Goal: Task Accomplishment & Management: Use online tool/utility

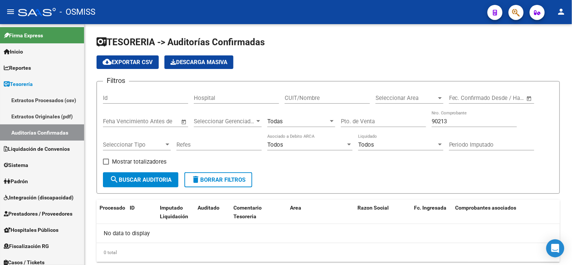
click at [520, 15] on icon "button" at bounding box center [517, 12] width 8 height 9
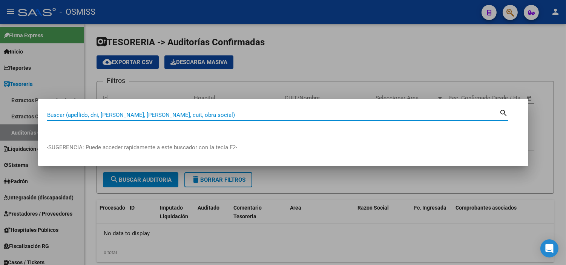
paste input "0002-00091503"
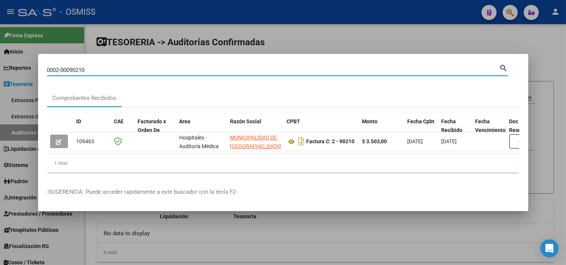
click at [295, 67] on input "0002-00090210" at bounding box center [273, 70] width 453 height 7
paste input "FAC C0002-00091503"
click at [295, 67] on input "0002-00091503" at bounding box center [273, 70] width 453 height 7
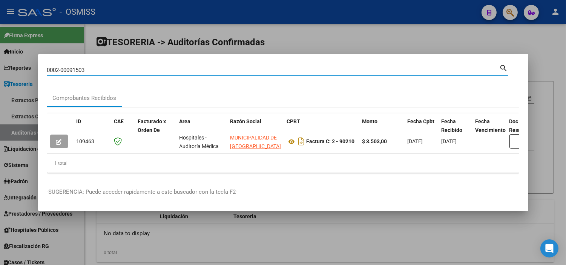
click at [295, 67] on input "0002-00091503" at bounding box center [273, 70] width 453 height 7
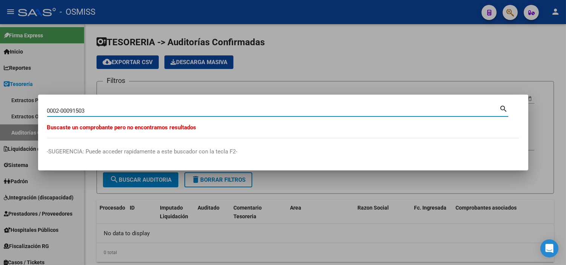
click at [61, 110] on input "0002-00091503" at bounding box center [273, 111] width 453 height 7
click at [61, 110] on input "000200091503" at bounding box center [273, 111] width 453 height 7
paste input "C0002-00091504"
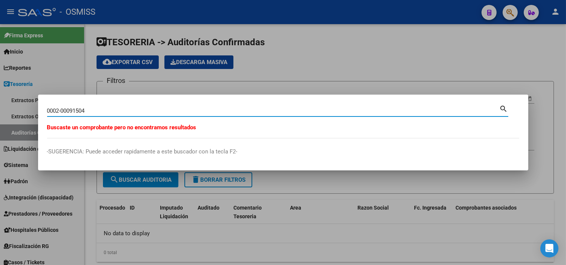
click at [113, 111] on input "0002-00091504" at bounding box center [273, 111] width 453 height 7
paste input "00091505"
click at [159, 111] on input "0002-00091505" at bounding box center [273, 111] width 453 height 7
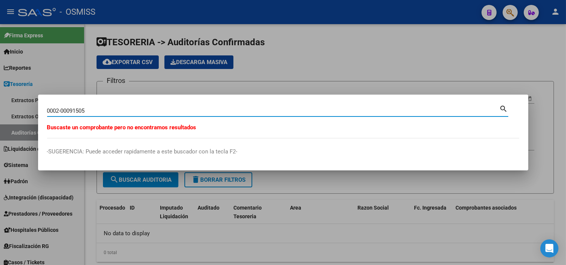
click at [159, 111] on input "0002-00091505" at bounding box center [273, 111] width 453 height 7
paste input "FAC C0002-00091506"
click at [75, 111] on input "FAC C0002-00091506" at bounding box center [273, 111] width 453 height 7
click at [75, 111] on input "0002-00091506" at bounding box center [273, 111] width 453 height 7
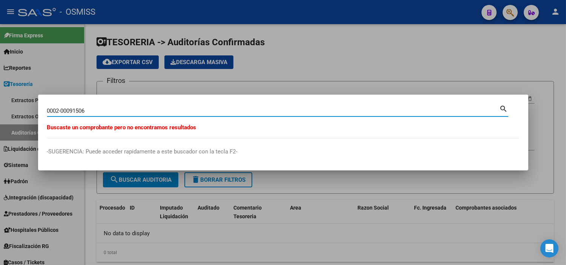
click at [75, 111] on input "0002-00091506" at bounding box center [273, 111] width 453 height 7
paste input "7"
click at [180, 111] on input "0002-00091507" at bounding box center [273, 111] width 453 height 7
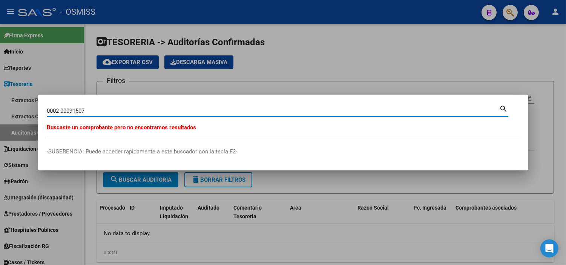
click at [180, 111] on input "0002-00091507" at bounding box center [273, 111] width 453 height 7
paste input "91508"
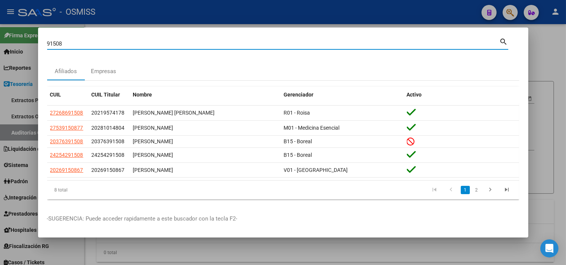
click at [143, 44] on input "91508" at bounding box center [273, 43] width 453 height 7
paste input "0002-000"
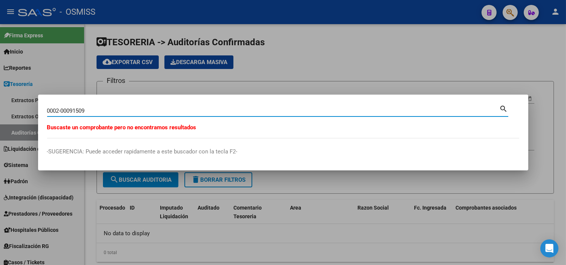
click at [103, 114] on div "0002-00091509 Buscar (apellido, dni, cuil, nro traspaso, cuit, obra social)" at bounding box center [273, 110] width 453 height 11
click at [103, 110] on input "0002-00091509" at bounding box center [273, 111] width 453 height 7
paste input "106813"
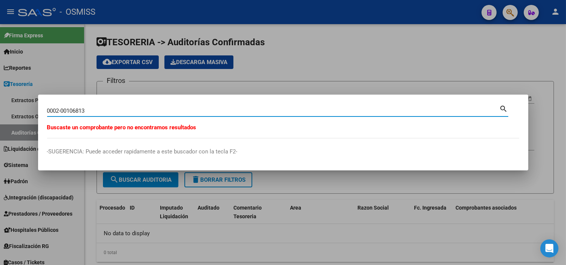
click at [192, 112] on input "0002-00106813" at bounding box center [273, 111] width 453 height 7
paste input "2"
click at [127, 111] on input "0002-00106812" at bounding box center [273, 111] width 453 height 7
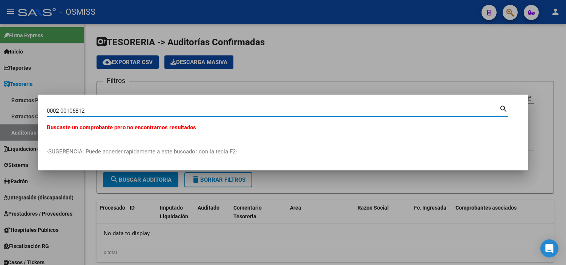
click at [127, 111] on input "0002-00106812" at bounding box center [273, 111] width 453 height 7
paste input "1"
click at [144, 110] on input "0002-00106811" at bounding box center [273, 111] width 453 height 7
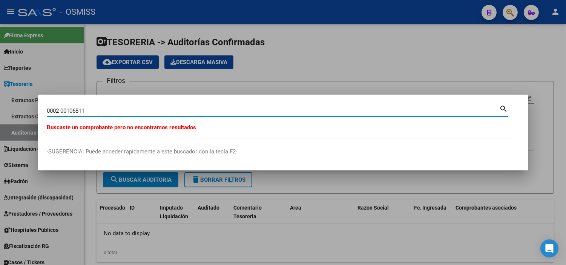
click at [144, 110] on input "0002-00106811" at bounding box center [273, 111] width 453 height 7
click at [204, 112] on input "0002-00106811" at bounding box center [273, 111] width 453 height 7
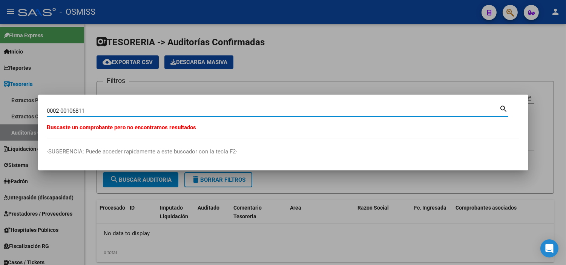
click at [204, 112] on input "0002-00106811" at bounding box center [273, 111] width 453 height 7
paste input "378"
type input "0002-00106378"
click at [135, 109] on input "0002-00106378" at bounding box center [273, 111] width 453 height 7
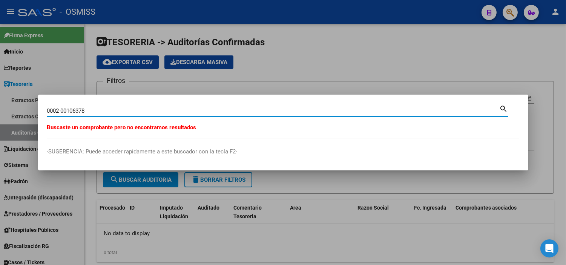
click at [135, 109] on input "0002-00106378" at bounding box center [273, 111] width 453 height 7
click at [158, 76] on div at bounding box center [283, 132] width 566 height 265
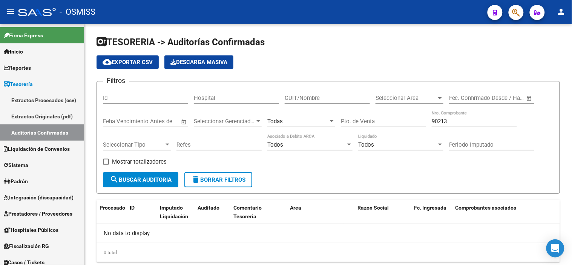
click at [512, 10] on button "button" at bounding box center [516, 12] width 15 height 15
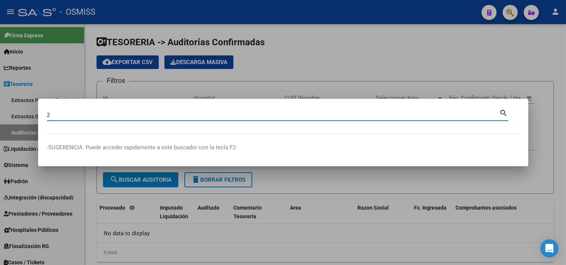
paste input "00105753"
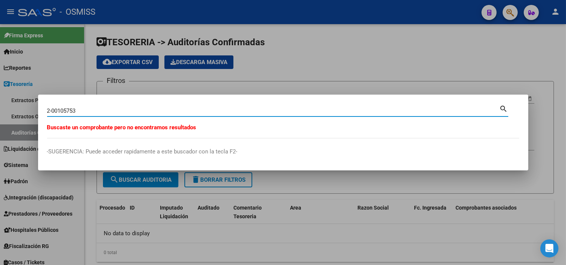
click at [149, 108] on input "2-00105753" at bounding box center [273, 111] width 453 height 7
paste input "0002-00105752"
click at [94, 111] on input "0002-00105752" at bounding box center [273, 111] width 453 height 7
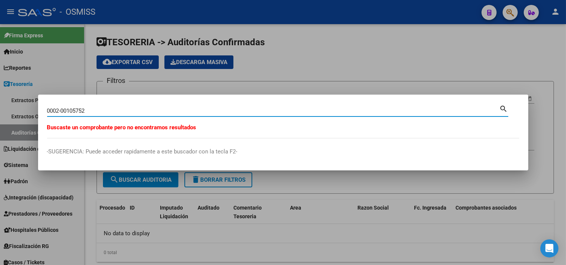
click at [94, 111] on input "0002-00105752" at bounding box center [273, 111] width 453 height 7
paste input "09151"
click at [111, 111] on input "0002-00091512" at bounding box center [273, 111] width 453 height 7
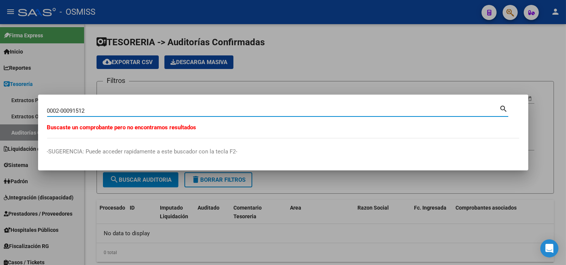
paste input "105750"
click at [89, 108] on input "0002-00105750" at bounding box center [273, 111] width 453 height 7
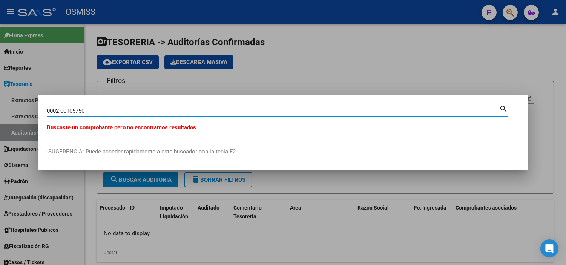
drag, startPoint x: 92, startPoint y: 110, endPoint x: 69, endPoint y: 108, distance: 23.1
click at [69, 108] on input "0002-00105750" at bounding box center [273, 111] width 453 height 7
drag, startPoint x: 93, startPoint y: 110, endPoint x: 63, endPoint y: 110, distance: 30.2
click at [63, 110] on input "0002-00105747" at bounding box center [273, 111] width 453 height 7
paste input "-00104638 $ 4.560,0"
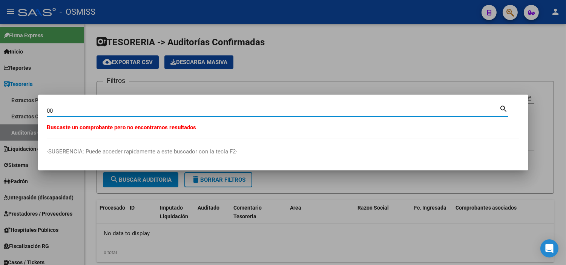
type input "0"
paste input "0002-00104637"
click at [138, 112] on input "0002-00104637" at bounding box center [273, 111] width 453 height 7
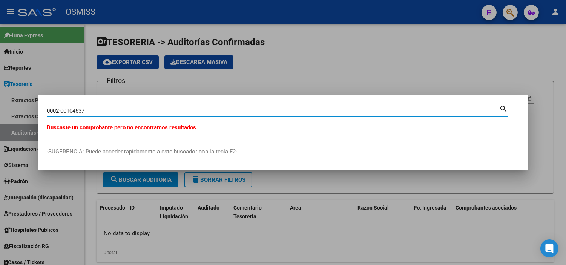
click at [138, 112] on input "0002-00104637" at bounding box center [273, 111] width 453 height 7
paste input "095228"
click at [184, 111] on input "0002-00095228" at bounding box center [273, 111] width 453 height 7
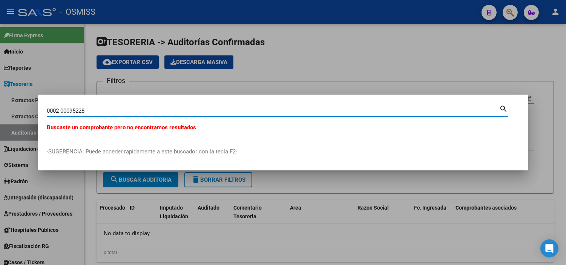
click at [184, 111] on input "0002-00095228" at bounding box center [273, 111] width 453 height 7
paste input "08910"
type input "0002-00008910"
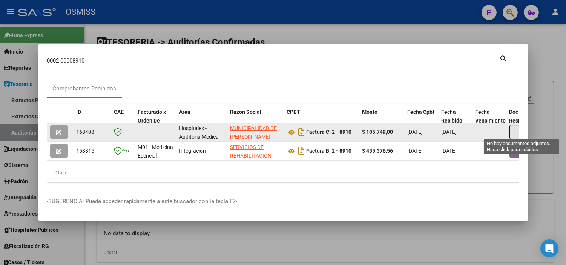
click at [517, 129] on button "button" at bounding box center [522, 132] width 24 height 14
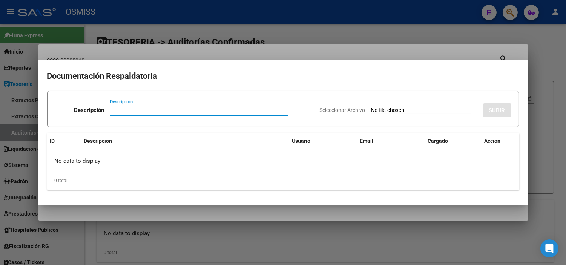
click at [454, 114] on input "Seleccionar Archivo" at bounding box center [421, 110] width 100 height 7
type input "C:\fakepath\NC [PERSON_NAME] FC8910.pdf"
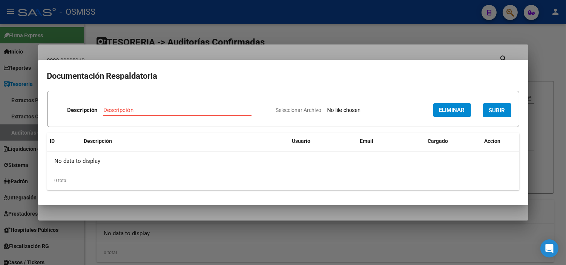
click at [186, 108] on input "Descripción" at bounding box center [177, 110] width 148 height 7
type input "NOTA DE CREDITO"
click at [489, 108] on span "SUBIR" at bounding box center [497, 110] width 16 height 7
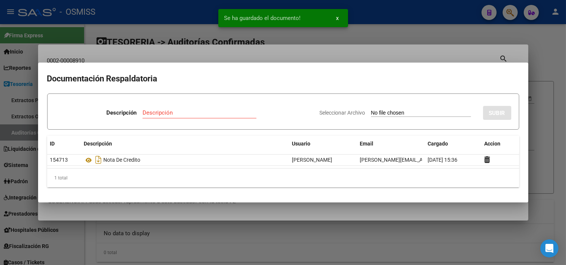
click at [0, 190] on div at bounding box center [283, 132] width 566 height 265
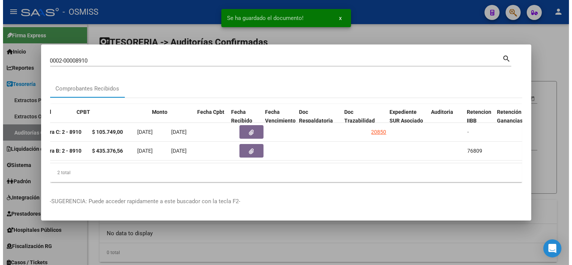
scroll to position [0, 280]
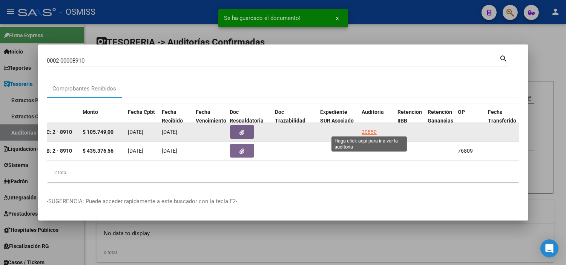
click at [365, 128] on div "20850" at bounding box center [369, 132] width 15 height 9
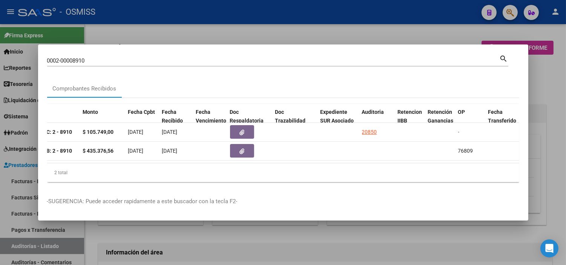
click at [331, 240] on div at bounding box center [283, 132] width 566 height 265
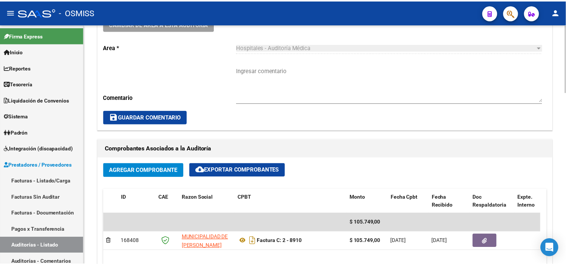
scroll to position [251, 0]
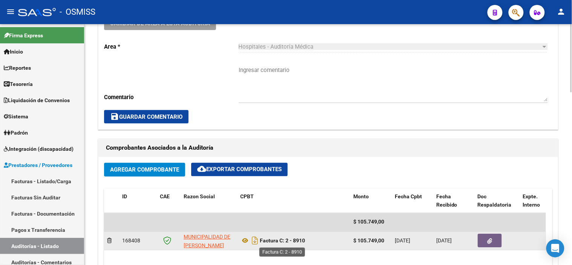
drag, startPoint x: 309, startPoint y: 242, endPoint x: 287, endPoint y: 243, distance: 22.6
click at [287, 243] on div "Factura C: 2 - 8910" at bounding box center [293, 241] width 107 height 12
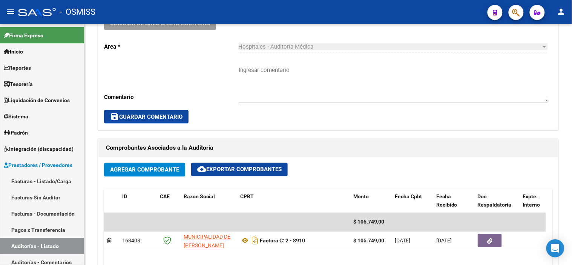
drag, startPoint x: 287, startPoint y: 243, endPoint x: 512, endPoint y: 14, distance: 321.7
click at [513, 14] on icon "button" at bounding box center [517, 12] width 8 height 9
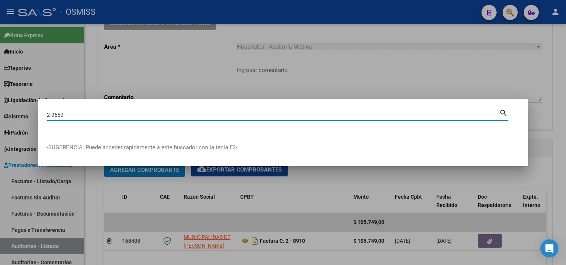
type input "2-9659"
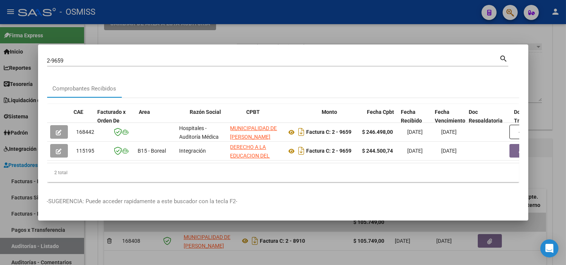
scroll to position [0, 43]
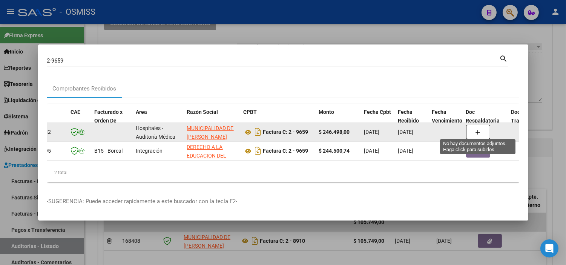
click at [474, 127] on button "button" at bounding box center [478, 132] width 24 height 14
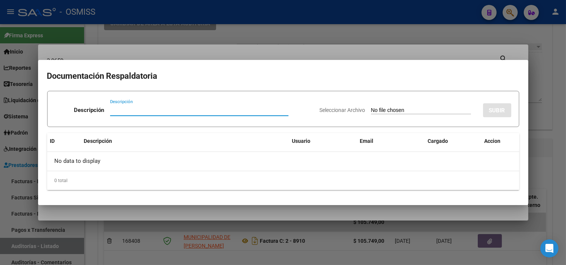
click at [452, 108] on input "Seleccionar Archivo" at bounding box center [421, 110] width 100 height 7
type input "C:\fakepath\NC [PERSON_NAME] FC9659.pdf"
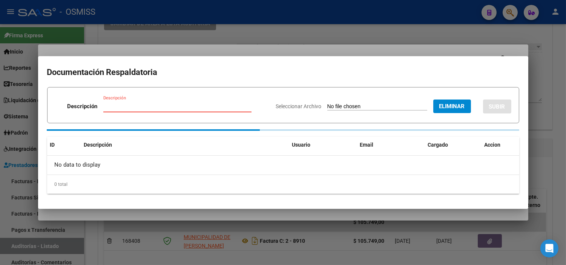
click at [224, 108] on input "Descripción" at bounding box center [177, 106] width 148 height 7
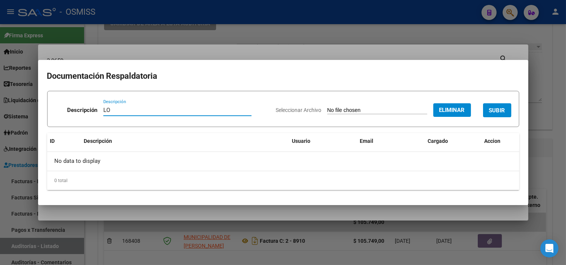
type input "L"
type input "NOTA DE CREDITO"
click at [485, 112] on button "SUBIR" at bounding box center [497, 110] width 28 height 14
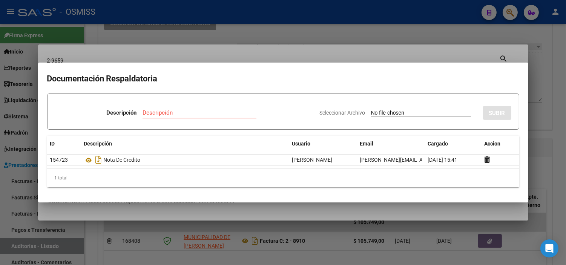
click at [186, 55] on div at bounding box center [283, 132] width 566 height 265
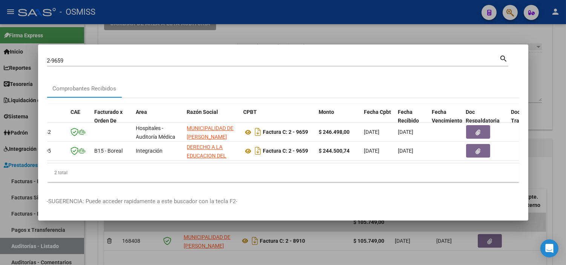
click at [115, 57] on input "2-9659" at bounding box center [273, 60] width 453 height 7
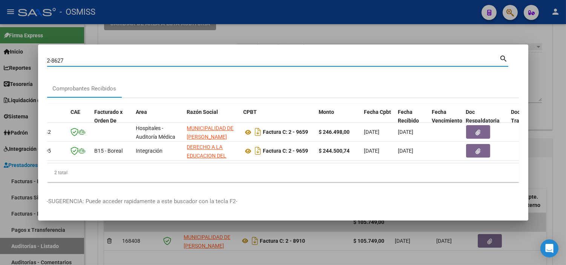
type input "2-8627"
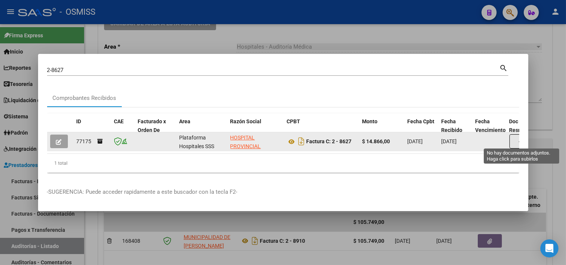
click at [514, 144] on button "button" at bounding box center [522, 141] width 24 height 14
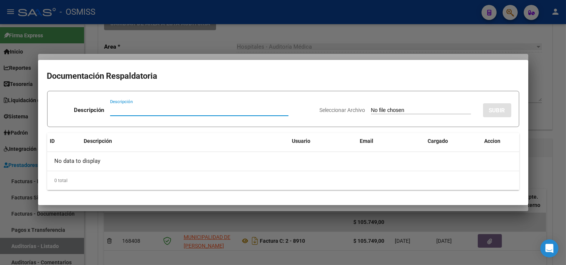
click at [423, 108] on input "Seleccionar Archivo" at bounding box center [421, 110] width 100 height 7
type input "C:\fakepath\NC [PERSON_NAME] FC8627.pdf"
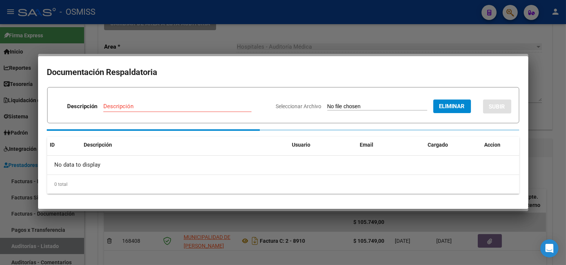
click at [156, 108] on input "Descripción" at bounding box center [177, 106] width 148 height 7
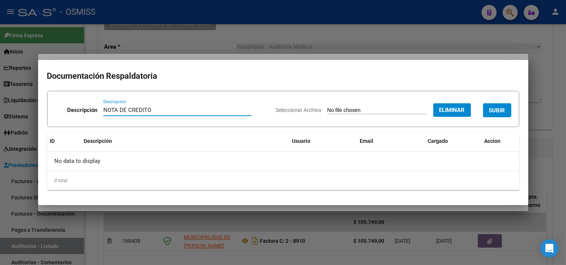
type input "NOTA DE CREDITO"
click at [488, 107] on button "SUBIR" at bounding box center [497, 110] width 28 height 14
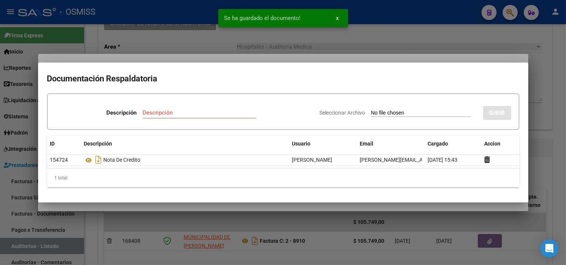
click at [111, 55] on div at bounding box center [283, 132] width 566 height 265
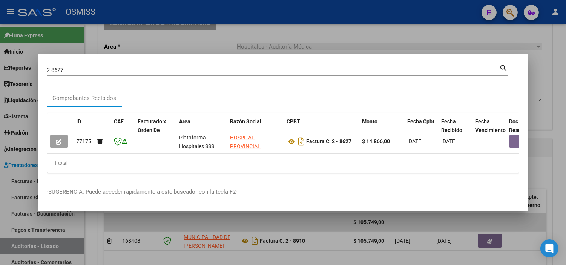
click at [78, 69] on input "2-8627" at bounding box center [273, 70] width 453 height 7
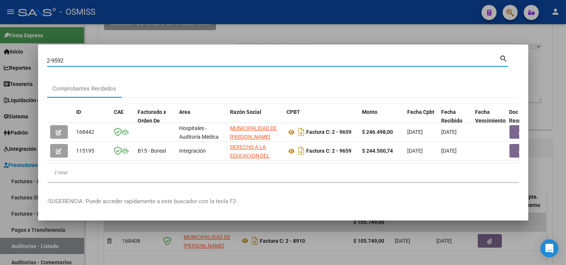
type input "2-9592"
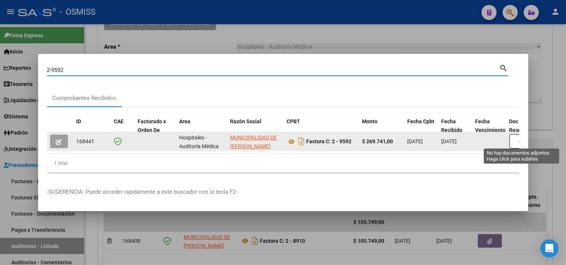
click at [514, 139] on button "button" at bounding box center [522, 141] width 24 height 14
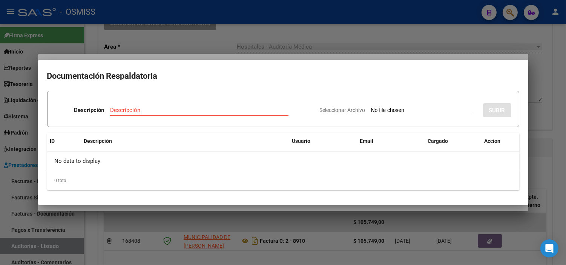
click at [213, 35] on div at bounding box center [283, 132] width 566 height 265
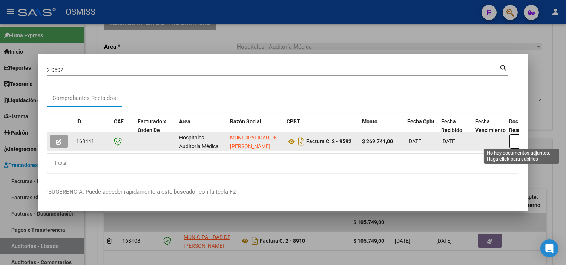
click at [511, 140] on button "button" at bounding box center [522, 141] width 24 height 14
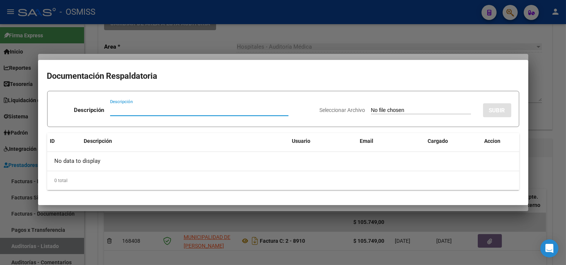
click at [409, 108] on input "Seleccionar Archivo" at bounding box center [421, 110] width 100 height 7
type input "C:\fakepath\NC [PERSON_NAME] FC9592.pdf"
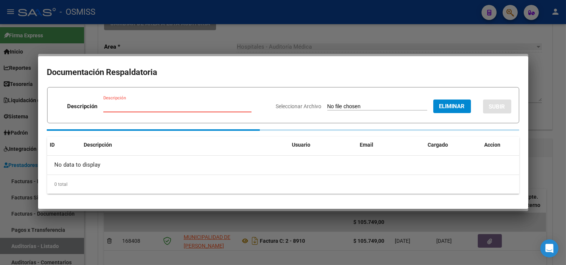
click at [183, 106] on input "Descripción" at bounding box center [177, 106] width 148 height 7
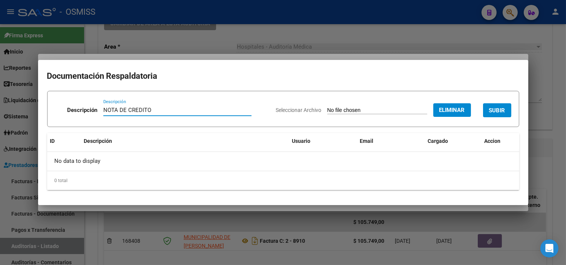
type input "NOTA DE CREDITO"
click at [502, 110] on span "SUBIR" at bounding box center [497, 110] width 16 height 7
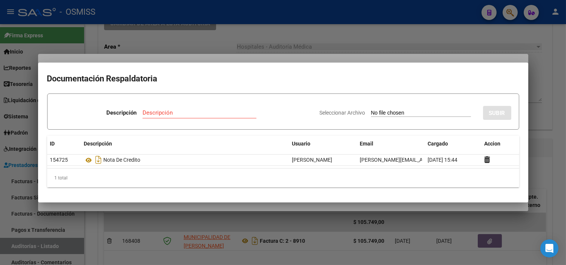
click at [199, 35] on div at bounding box center [283, 132] width 566 height 265
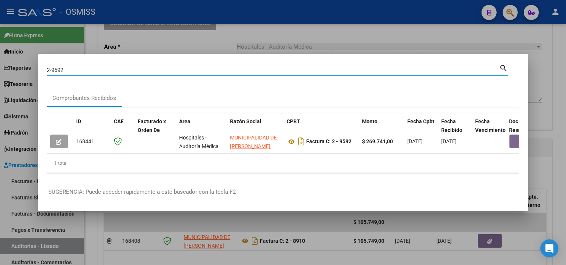
drag, startPoint x: 69, startPoint y: 68, endPoint x: 54, endPoint y: 66, distance: 14.8
click at [54, 67] on input "2-9592" at bounding box center [273, 70] width 453 height 7
type input "2-9994"
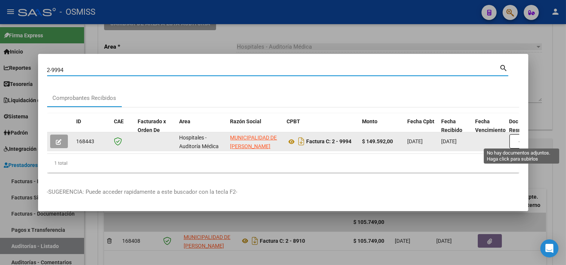
click at [511, 137] on button "button" at bounding box center [522, 141] width 24 height 14
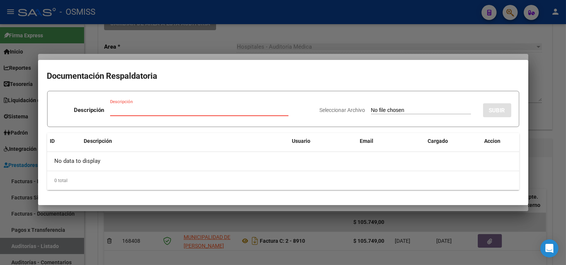
click at [391, 112] on input "Seleccionar Archivo" at bounding box center [421, 110] width 100 height 7
type input "C:\fakepath\NC [PERSON_NAME] FC9994.pdf"
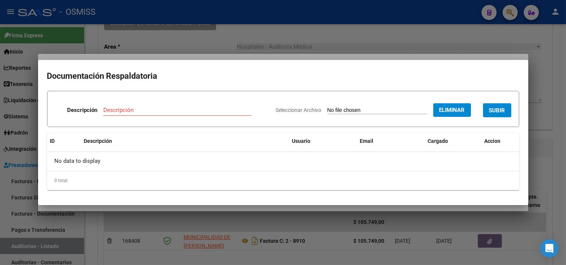
click at [212, 104] on div "Descripción" at bounding box center [177, 109] width 148 height 11
type input "NOTA DE CREDITO"
click at [498, 103] on button "SUBIR" at bounding box center [497, 110] width 28 height 14
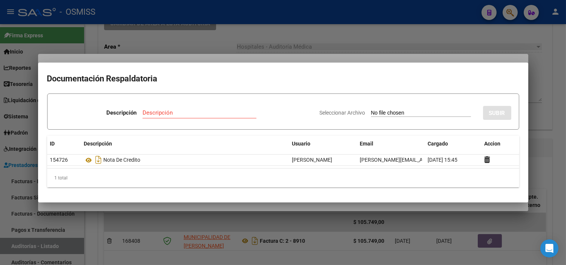
click at [31, 48] on div at bounding box center [283, 132] width 566 height 265
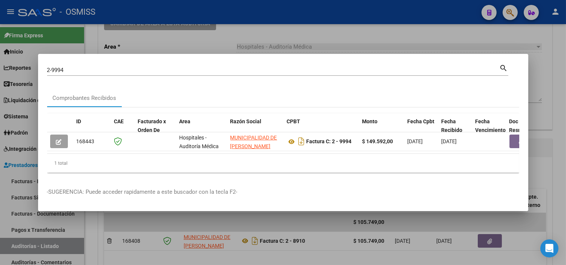
click at [109, 67] on input "2-9994" at bounding box center [273, 70] width 453 height 7
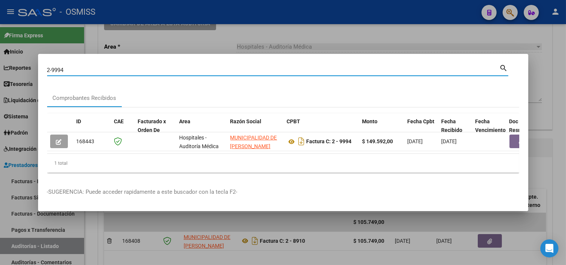
click at [109, 67] on input "2-9994" at bounding box center [273, 70] width 453 height 7
paste input "0002-00009393"
type input "0002-00009393"
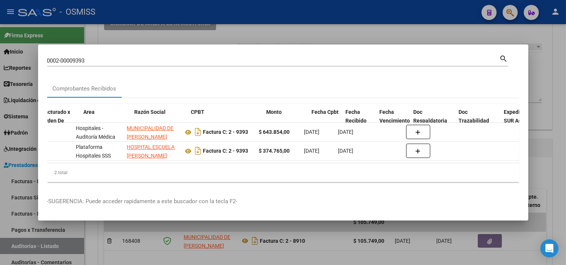
scroll to position [0, 288]
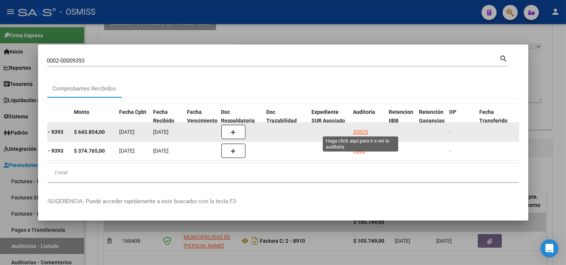
click at [363, 132] on div "20825" at bounding box center [360, 132] width 15 height 9
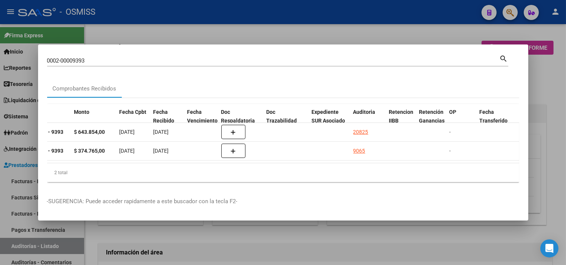
click at [310, 239] on div at bounding box center [283, 132] width 566 height 265
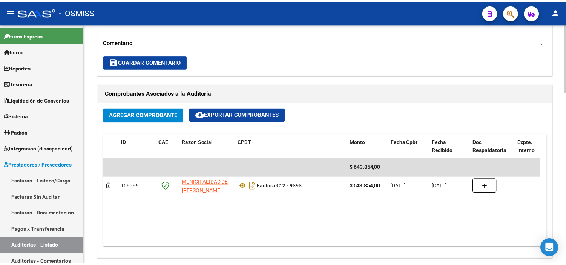
scroll to position [335, 0]
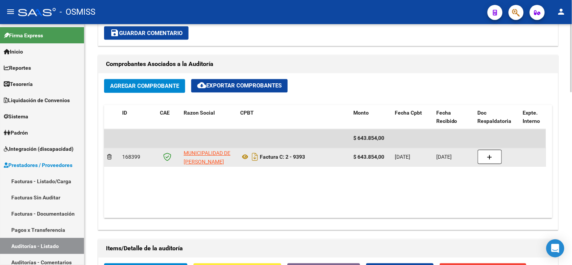
click at [476, 158] on datatable-body-cell at bounding box center [497, 157] width 45 height 18
click at [485, 161] on button "button" at bounding box center [490, 157] width 24 height 14
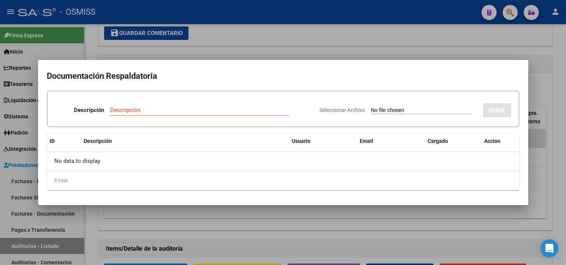
click at [393, 107] on app-file-uploader "Seleccionar Archivo" at bounding box center [398, 110] width 157 height 7
click at [395, 111] on input "Seleccionar Archivo" at bounding box center [421, 110] width 100 height 7
type input "C:\fakepath\NC [PERSON_NAME] FC9393.pdf"
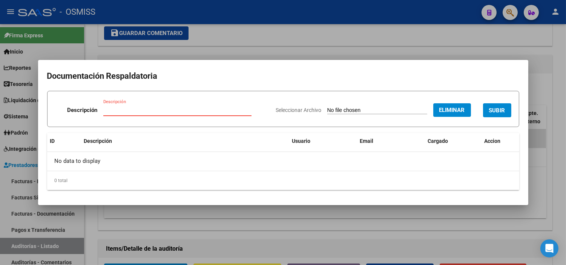
click at [209, 109] on input "Descripción" at bounding box center [177, 110] width 148 height 7
type input "NOTA DE CREDITO"
click at [492, 103] on div "Seleccionar Archivo Eliminar SUBIR" at bounding box center [393, 108] width 235 height 23
click at [492, 108] on span "SUBIR" at bounding box center [497, 110] width 16 height 7
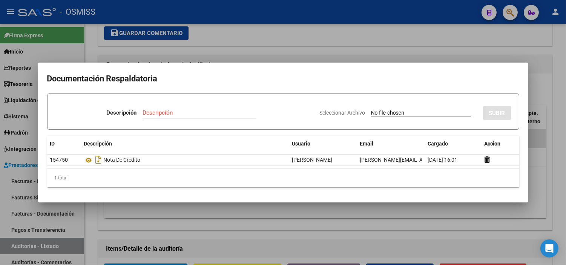
click at [130, 41] on div at bounding box center [283, 132] width 566 height 265
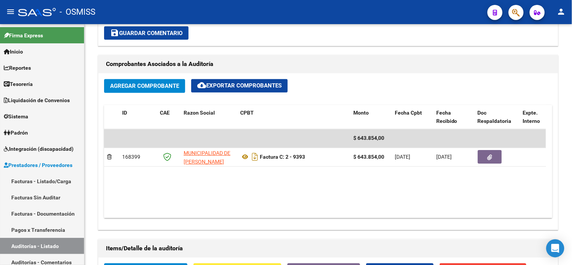
click at [517, 17] on span "button" at bounding box center [517, 12] width 8 height 15
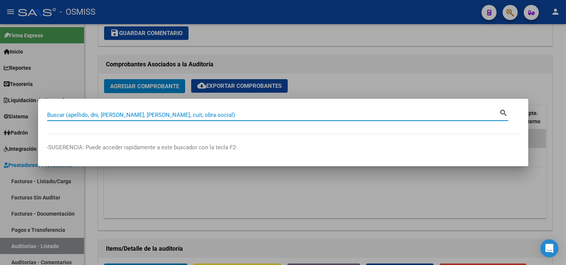
paste input "0003-00007100"
type input "0003-00007100"
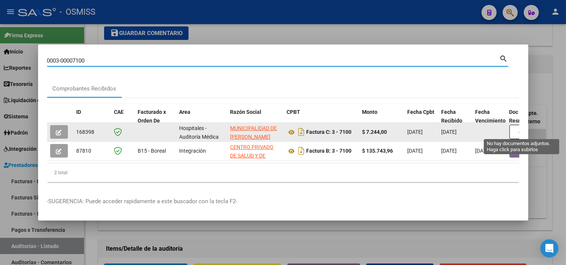
click at [515, 129] on button "button" at bounding box center [522, 132] width 24 height 14
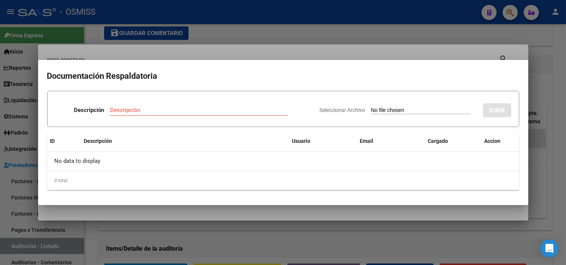
click at [430, 112] on input "Seleccionar Archivo" at bounding box center [421, 110] width 100 height 7
click at [409, 249] on div at bounding box center [283, 132] width 566 height 265
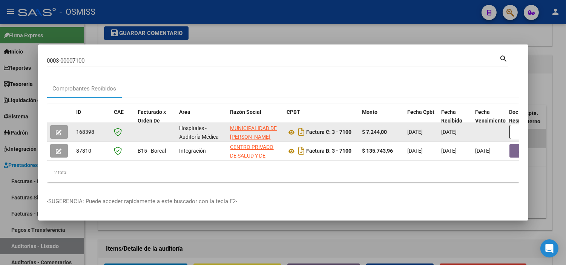
click at [61, 131] on icon "button" at bounding box center [59, 133] width 6 height 6
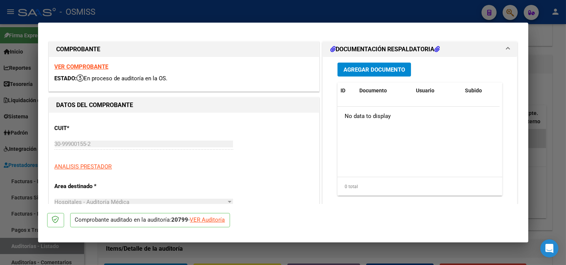
type input "[DATE]"
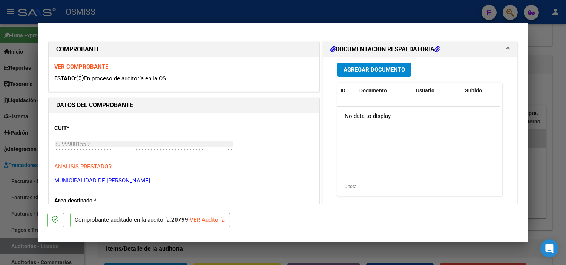
click at [206, 220] on div "VER Auditoría" at bounding box center [207, 220] width 35 height 9
type input "$ 0,00"
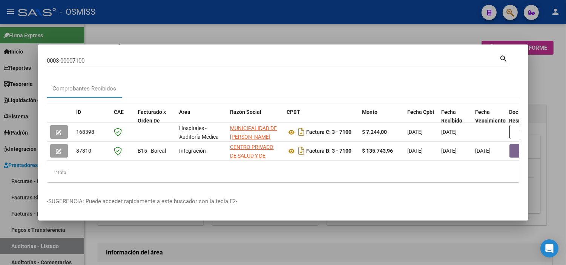
click at [0, 181] on div at bounding box center [283, 132] width 566 height 265
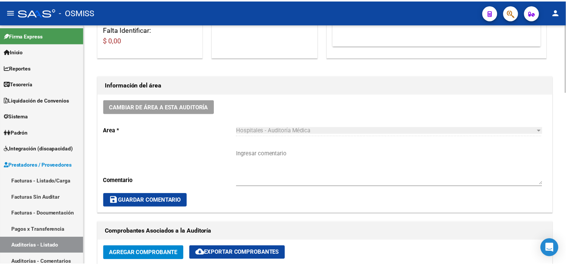
scroll to position [293, 0]
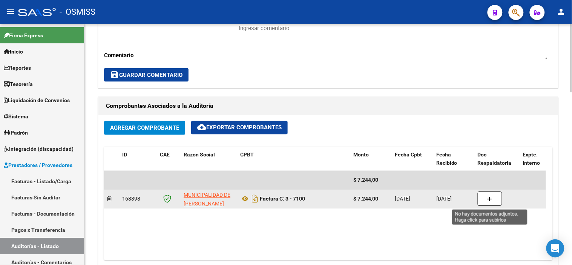
click at [486, 198] on button "button" at bounding box center [490, 199] width 24 height 14
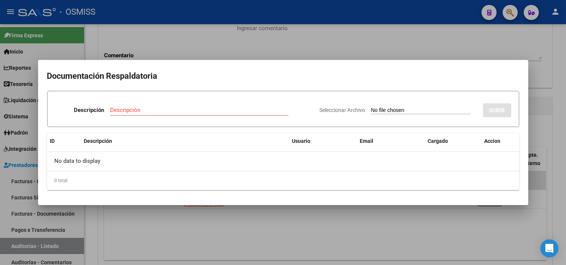
click at [409, 111] on input "Seleccionar Archivo" at bounding box center [421, 110] width 100 height 7
type input "C:\fakepath\NC [PERSON_NAME] FC7100.pdf"
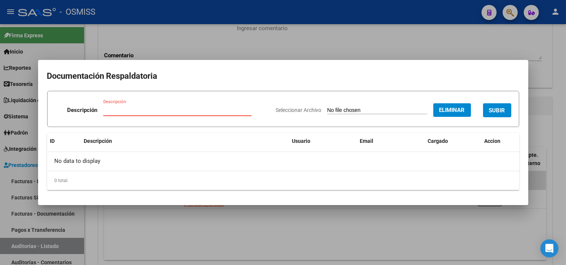
click at [134, 105] on div "Descripción" at bounding box center [177, 109] width 148 height 11
type input "NOTA DE CREDITO"
click at [496, 107] on span "SUBIR" at bounding box center [497, 110] width 16 height 7
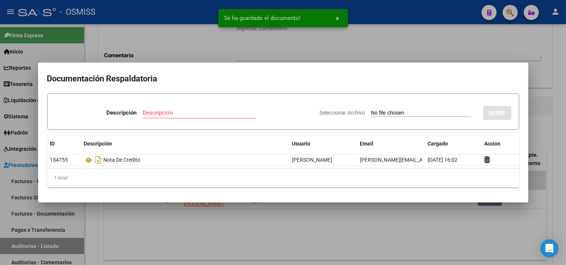
click at [209, 66] on mat-dialog-container "Documentación Respaldatoria Descripción Descripción Seleccionar Archivo SUBIR I…" at bounding box center [283, 133] width 490 height 140
click at [218, 45] on div at bounding box center [283, 132] width 566 height 265
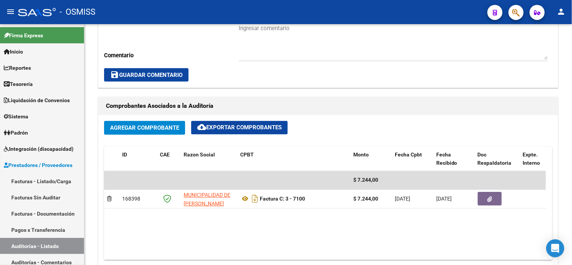
click at [518, 17] on span "button" at bounding box center [517, 12] width 8 height 15
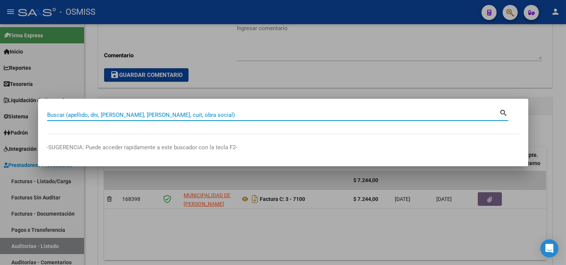
paste input "0002-00010674"
type input "0002-00010674"
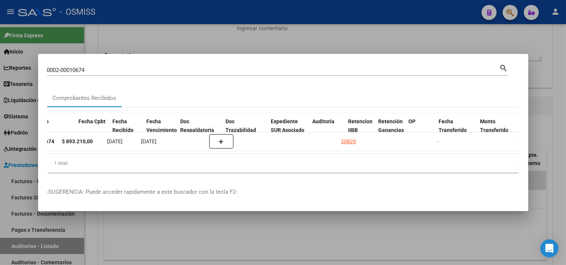
scroll to position [0, 329]
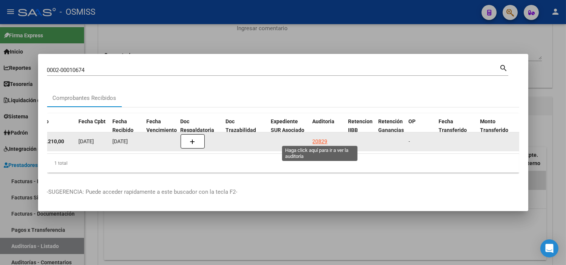
click at [315, 137] on div "20829" at bounding box center [320, 141] width 15 height 9
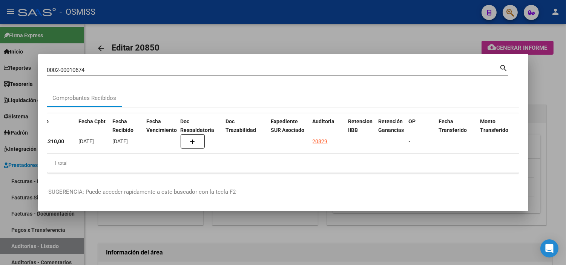
click at [231, 224] on div at bounding box center [283, 132] width 566 height 265
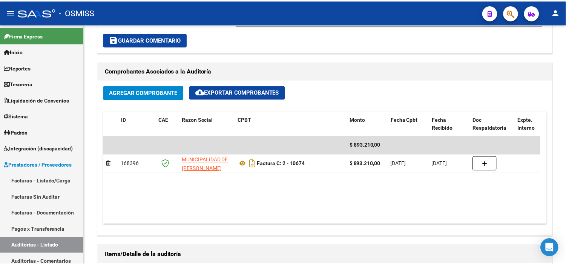
scroll to position [335, 0]
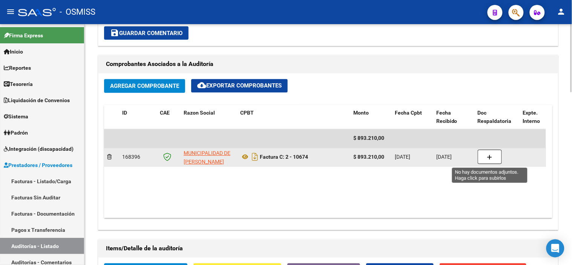
click at [484, 158] on button "button" at bounding box center [490, 157] width 24 height 14
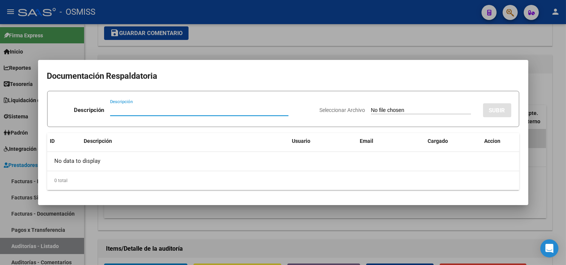
click at [422, 108] on input "Seleccionar Archivo" at bounding box center [421, 110] width 100 height 7
type input "C:\fakepath\NC [PERSON_NAME] FC10674.pdf"
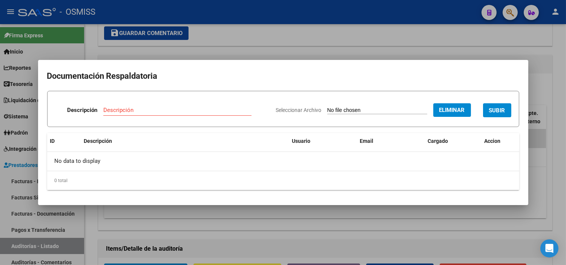
click at [132, 109] on input "Descripción" at bounding box center [177, 110] width 148 height 7
type input "NOTA DE CREDITO"
click at [497, 104] on button "SUBIR" at bounding box center [497, 110] width 28 height 14
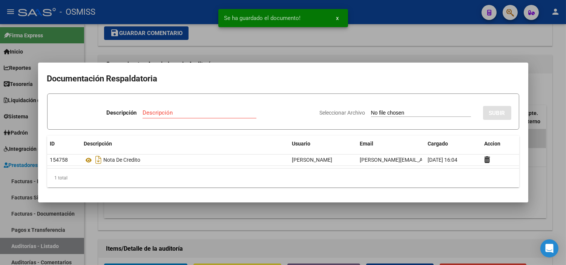
click at [187, 46] on div at bounding box center [283, 132] width 566 height 265
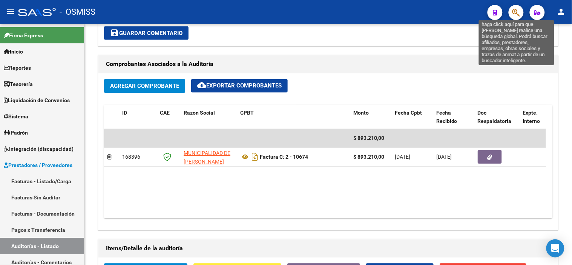
click at [516, 13] on icon "button" at bounding box center [517, 12] width 8 height 9
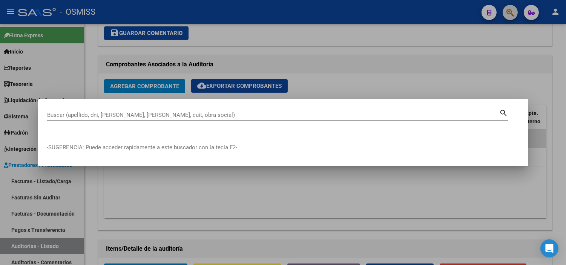
paste input "0003-00007100"
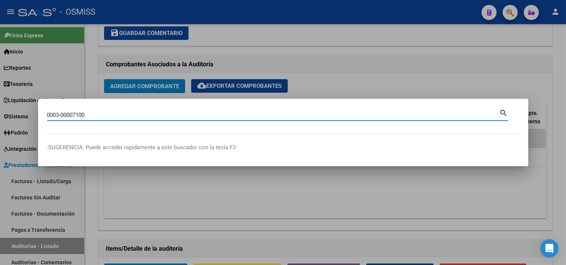
type input "0003-00007100"
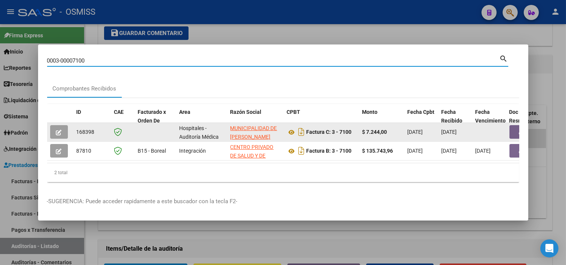
click at [65, 133] on button "button" at bounding box center [59, 132] width 18 height 14
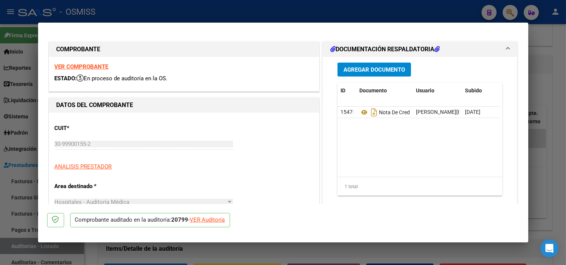
type input "[DATE]"
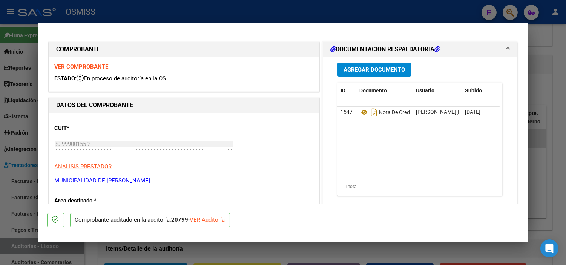
click at [198, 223] on div "VER Auditoría" at bounding box center [207, 220] width 35 height 9
type input "$ 0,00"
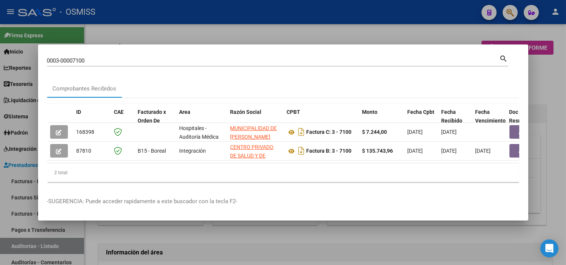
click at [0, 187] on div at bounding box center [283, 132] width 566 height 265
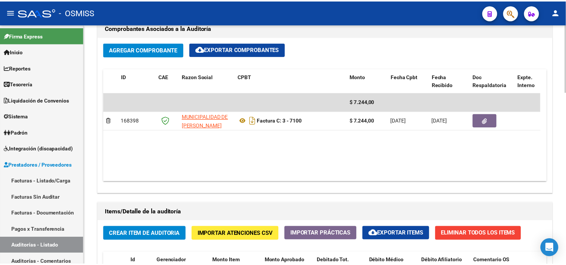
scroll to position [377, 0]
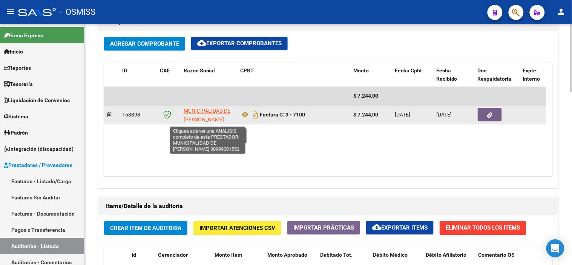
click at [191, 123] on span "MUNICIPALIDAD DE [PERSON_NAME]" at bounding box center [207, 115] width 47 height 15
type textarea "30999001552"
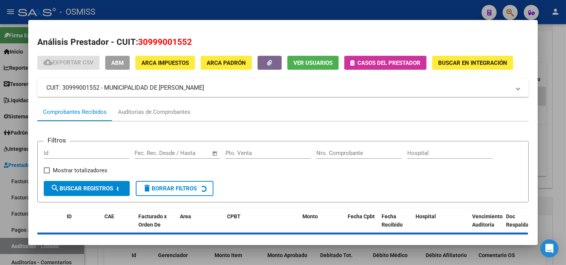
drag, startPoint x: 191, startPoint y: 42, endPoint x: 137, endPoint y: 42, distance: 53.9
click at [137, 42] on h2 "Análisis Prestador - CUIT: 30999001552" at bounding box center [283, 42] width 492 height 13
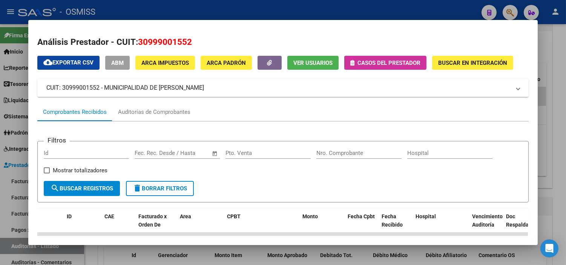
copy span "30999001552"
click at [0, 152] on div at bounding box center [283, 132] width 566 height 265
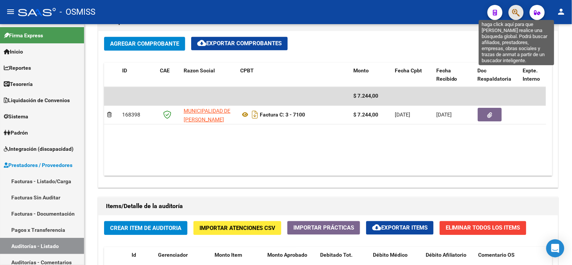
click at [514, 16] on icon "button" at bounding box center [517, 12] width 8 height 9
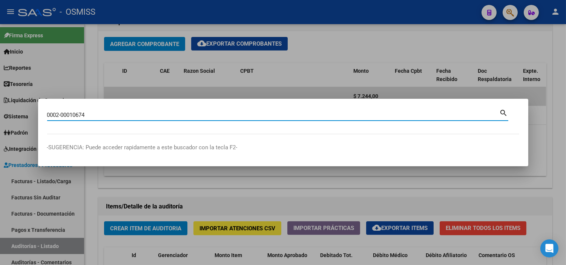
type input "0002-00010674"
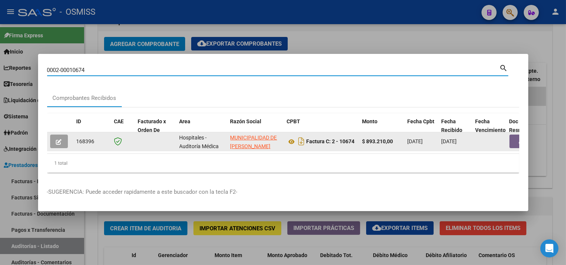
click at [55, 141] on button "button" at bounding box center [59, 142] width 18 height 14
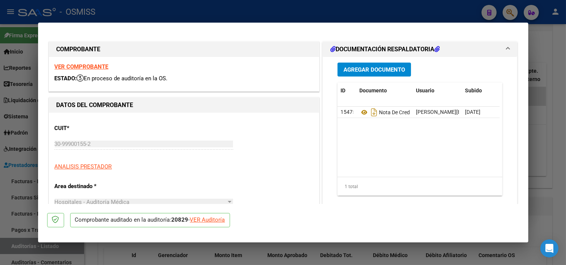
type input "[DATE]"
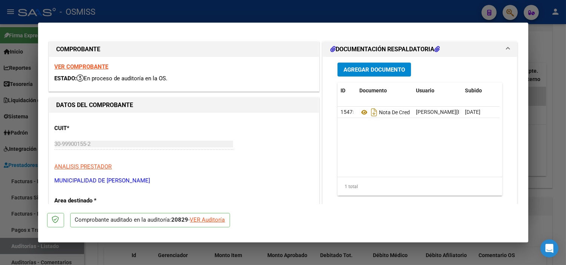
click at [210, 221] on div "VER Auditoría" at bounding box center [207, 220] width 35 height 9
type input "$ 0,00"
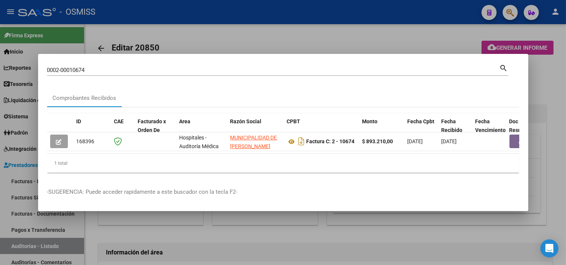
click at [0, 171] on div at bounding box center [283, 132] width 566 height 265
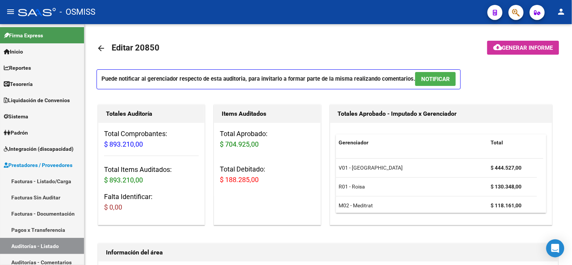
click at [511, 11] on button "button" at bounding box center [516, 12] width 15 height 15
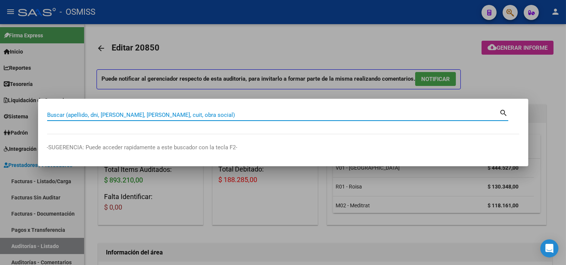
paste input "0002-00009393"
type input "0002-00009393"
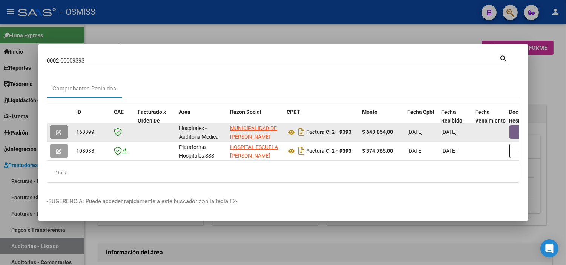
click at [62, 131] on button "button" at bounding box center [59, 132] width 18 height 14
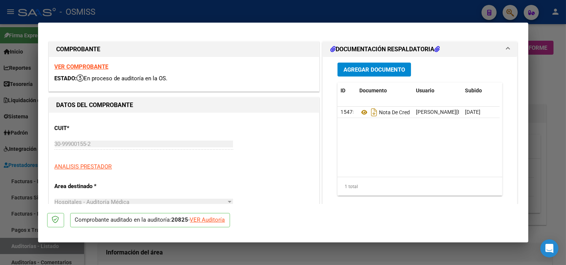
type input "[DATE]"
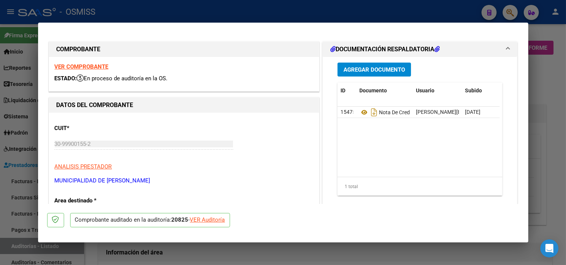
click at [221, 219] on div "VER Auditoría" at bounding box center [207, 220] width 35 height 9
type input "$ 0,00"
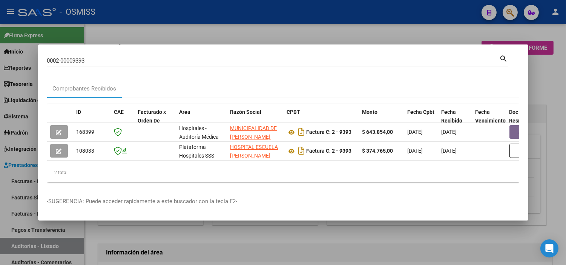
click at [0, 189] on div at bounding box center [283, 132] width 566 height 265
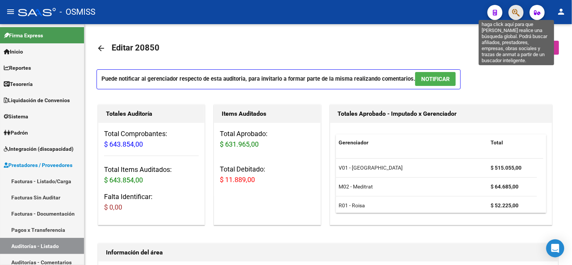
click at [515, 15] on icon "button" at bounding box center [517, 12] width 8 height 9
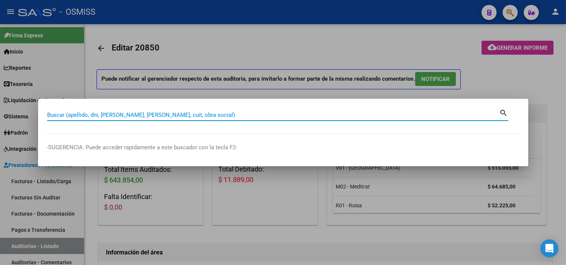
paste input "0002-00008910"
type input "0002-00008910"
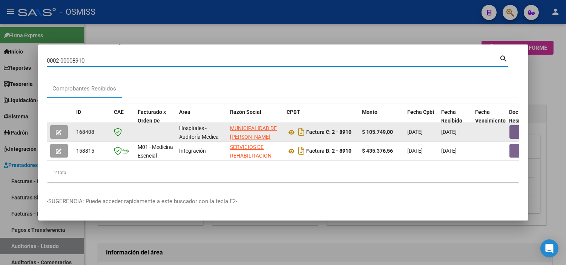
click at [57, 132] on icon "button" at bounding box center [59, 133] width 6 height 6
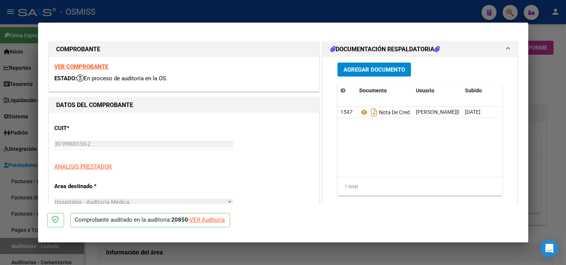
type input "[DATE]"
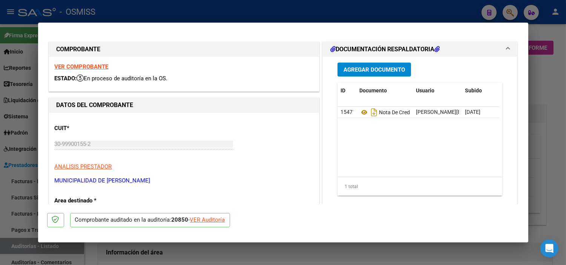
click at [211, 223] on div "VER Auditoría" at bounding box center [207, 220] width 35 height 9
type input "$ 0,00"
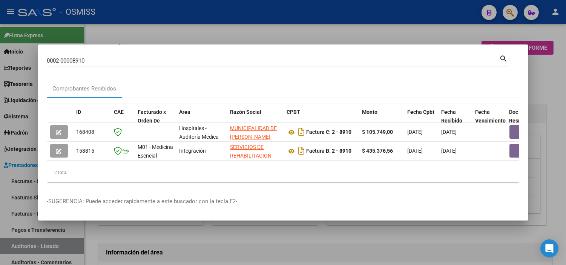
click at [225, 238] on div at bounding box center [283, 132] width 566 height 265
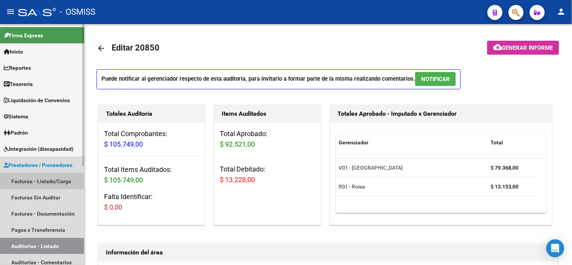
click at [55, 177] on link "Facturas - Listado/Carga" at bounding box center [42, 181] width 84 height 16
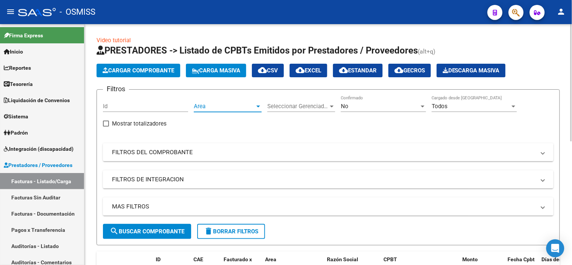
click at [231, 106] on span "Area" at bounding box center [224, 106] width 61 height 7
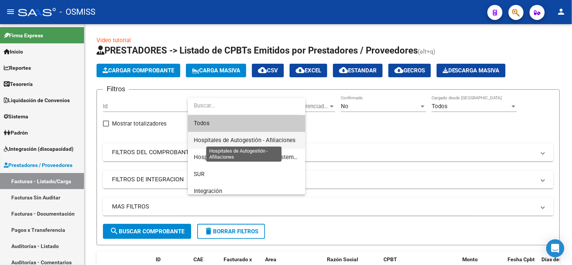
click at [235, 138] on span "Hospitales de Autogestión - Afiliaciones" at bounding box center [245, 140] width 102 height 7
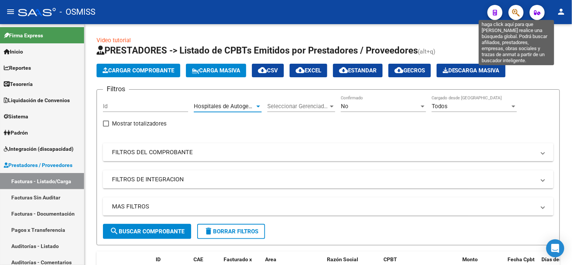
click at [518, 12] on icon "button" at bounding box center [517, 12] width 8 height 9
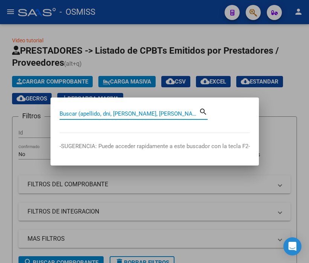
click at [122, 114] on input "Buscar (apellido, dni, [PERSON_NAME], [PERSON_NAME], cuit, obra social)" at bounding box center [130, 113] width 140 height 7
type input "10-1598"
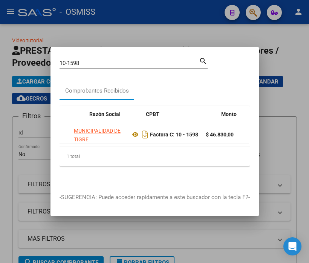
scroll to position [0, 173]
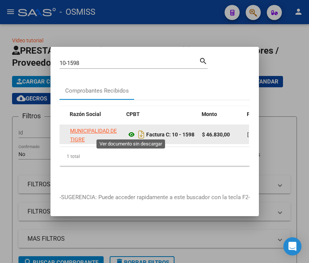
click at [131, 130] on icon at bounding box center [132, 134] width 10 height 9
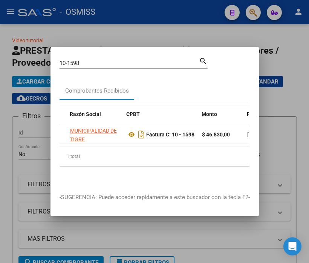
click at [23, 147] on div at bounding box center [154, 131] width 309 height 263
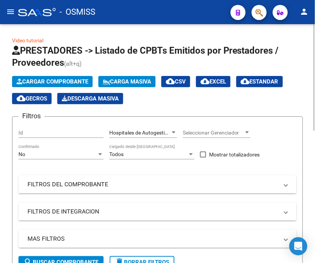
click at [69, 81] on span "Cargar Comprobante" at bounding box center [53, 81] width 72 height 7
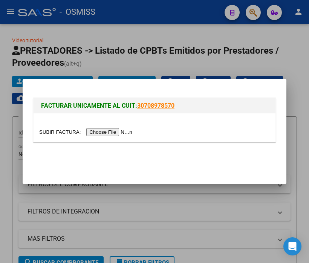
click at [95, 127] on div at bounding box center [154, 131] width 231 height 9
click at [98, 130] on input "file" at bounding box center [86, 132] width 95 height 8
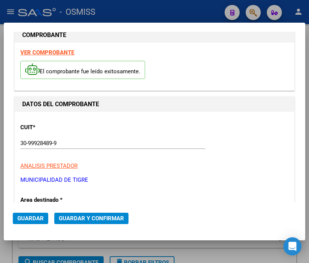
scroll to position [0, 0]
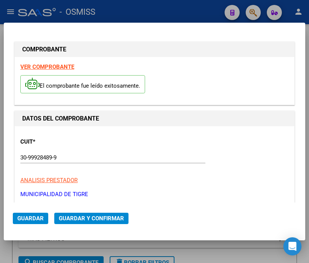
click at [57, 69] on strong "VER COMPROBANTE" at bounding box center [47, 66] width 54 height 7
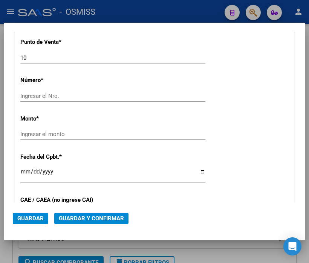
scroll to position [251, 0]
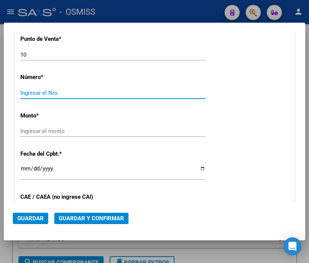
click at [46, 89] on input "Ingresar el Nro." at bounding box center [112, 92] width 185 height 7
type input "1598"
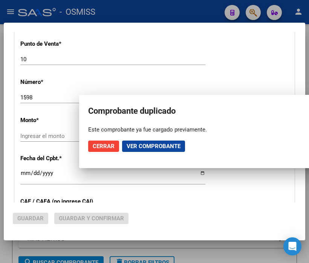
scroll to position [256, 0]
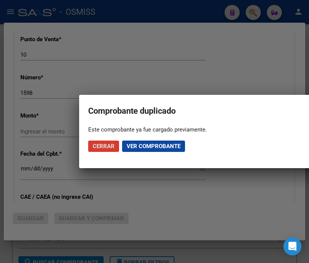
click at [130, 61] on div at bounding box center [154, 131] width 309 height 263
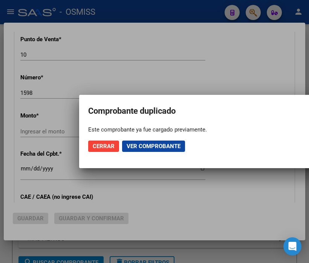
scroll to position [0, 0]
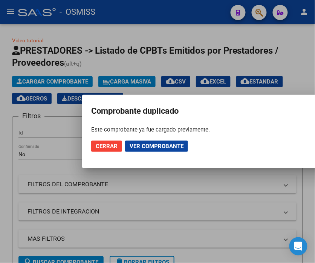
click at [103, 146] on span "Cerrar" at bounding box center [107, 146] width 22 height 7
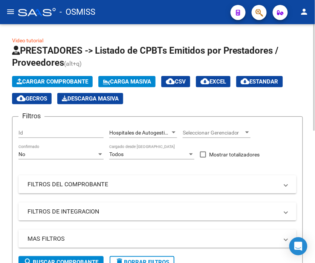
click at [59, 78] on span "Cargar Comprobante" at bounding box center [53, 81] width 72 height 7
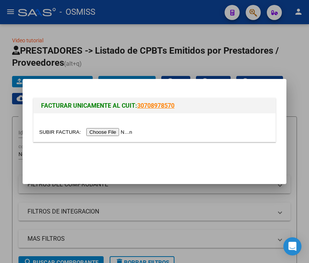
click at [127, 134] on input "file" at bounding box center [86, 132] width 95 height 8
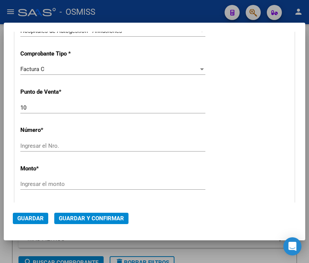
scroll to position [209, 0]
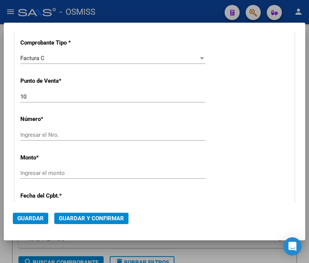
click at [55, 133] on input "Ingresar el Nro." at bounding box center [112, 134] width 185 height 7
drag, startPoint x: 39, startPoint y: 174, endPoint x: 97, endPoint y: 174, distance: 57.7
click at [81, 174] on input "Ingresar el monto" at bounding box center [112, 172] width 185 height 7
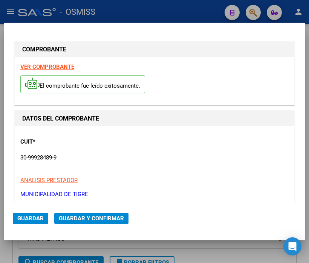
scroll to position [126, 0]
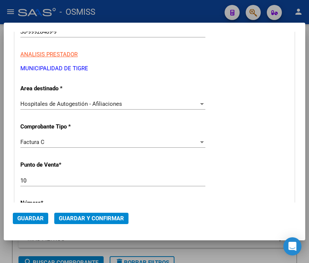
click at [103, 12] on div at bounding box center [154, 131] width 309 height 263
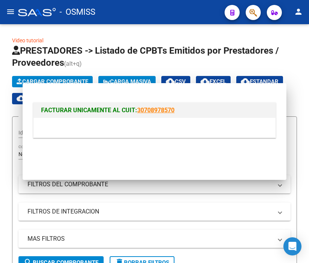
scroll to position [0, 0]
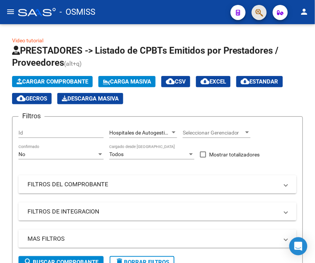
click at [264, 13] on button "button" at bounding box center [259, 12] width 15 height 15
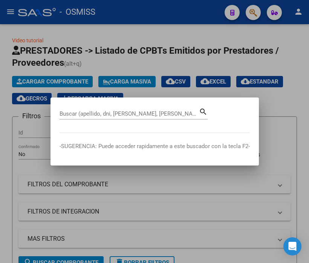
click at [118, 112] on input "Buscar (apellido, dni, [PERSON_NAME], [PERSON_NAME], cuit, obra social)" at bounding box center [130, 113] width 140 height 7
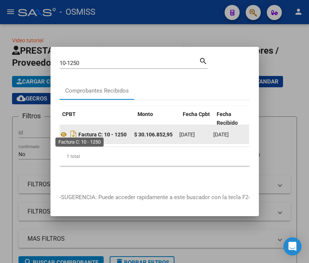
scroll to position [0, 225]
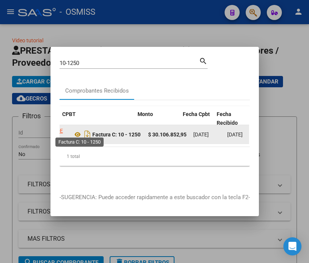
drag, startPoint x: 91, startPoint y: 132, endPoint x: 75, endPoint y: 131, distance: 15.6
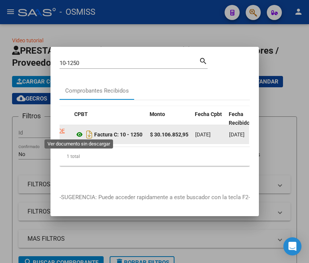
click at [75, 131] on icon at bounding box center [80, 134] width 10 height 9
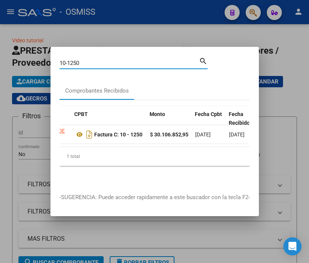
click at [108, 60] on input "10-1250" at bounding box center [130, 63] width 140 height 7
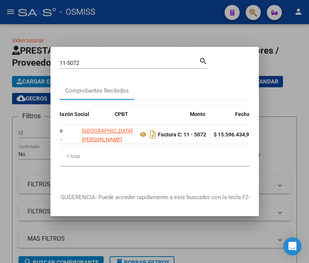
scroll to position [0, 197]
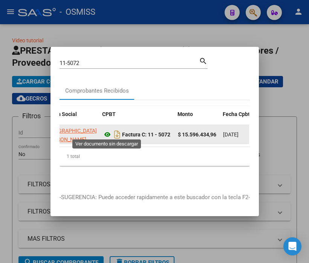
click at [106, 131] on icon at bounding box center [108, 134] width 10 height 9
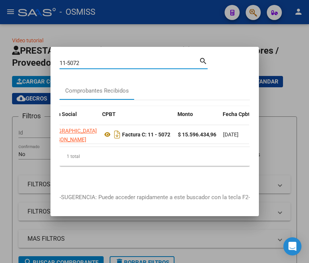
click at [103, 60] on input "11-5072" at bounding box center [130, 63] width 140 height 7
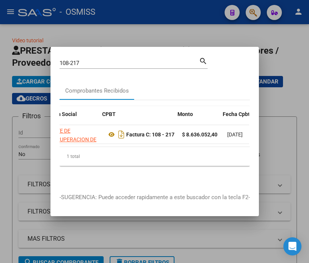
scroll to position [0, 204]
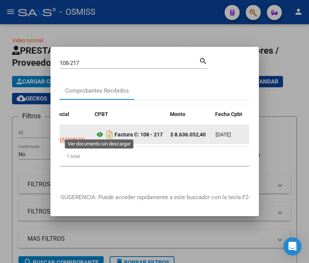
click at [99, 132] on icon at bounding box center [100, 134] width 10 height 9
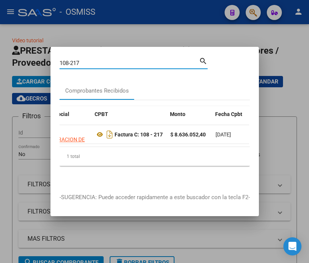
click at [89, 60] on input "108-217" at bounding box center [130, 63] width 140 height 7
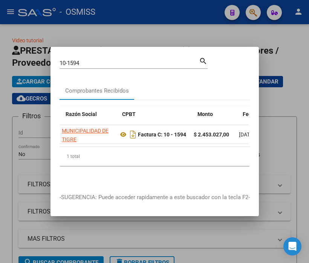
scroll to position [0, 185]
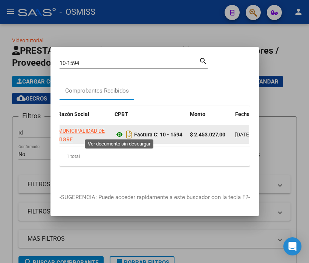
click at [121, 130] on icon at bounding box center [120, 134] width 10 height 9
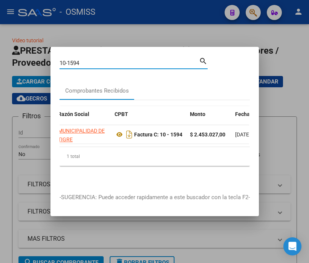
click at [88, 62] on input "10-1594" at bounding box center [130, 63] width 140 height 7
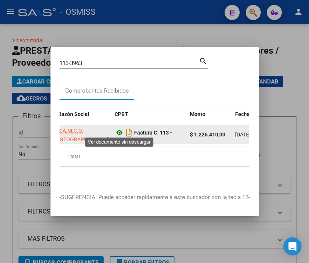
click at [121, 131] on icon at bounding box center [120, 132] width 10 height 9
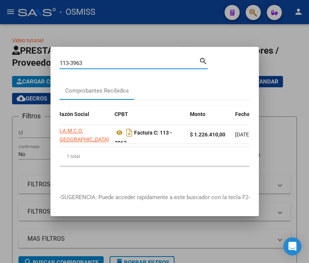
click at [91, 60] on input "113-3963" at bounding box center [130, 63] width 140 height 7
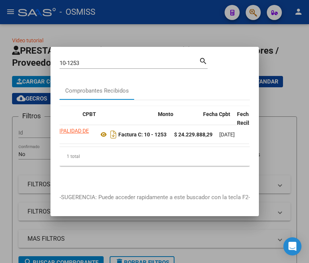
scroll to position [0, 217]
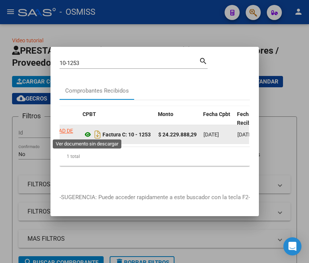
click at [86, 131] on icon at bounding box center [88, 134] width 10 height 9
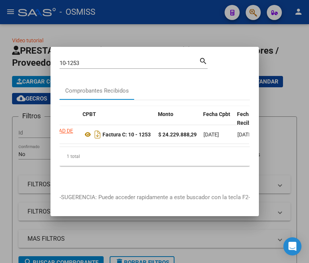
click at [94, 60] on input "10-1253" at bounding box center [130, 63] width 140 height 7
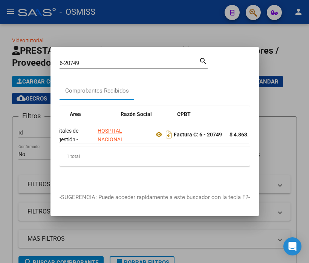
scroll to position [0, 153]
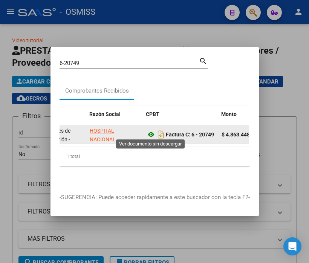
click at [150, 131] on icon at bounding box center [151, 134] width 10 height 9
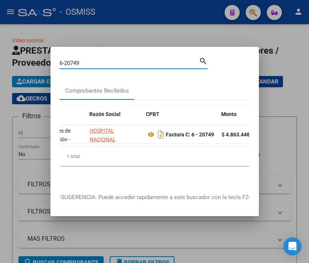
click at [92, 62] on input "6-20749" at bounding box center [130, 63] width 140 height 7
type input "6-20742"
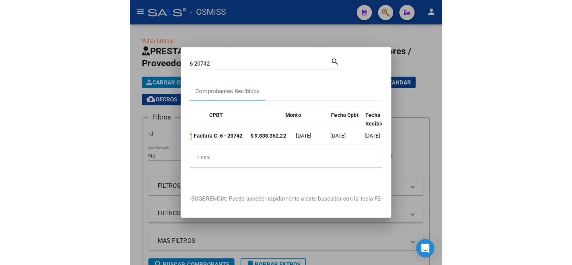
scroll to position [0, 173]
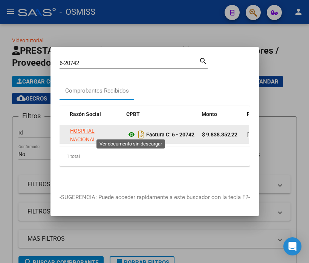
click at [132, 132] on icon at bounding box center [132, 134] width 10 height 9
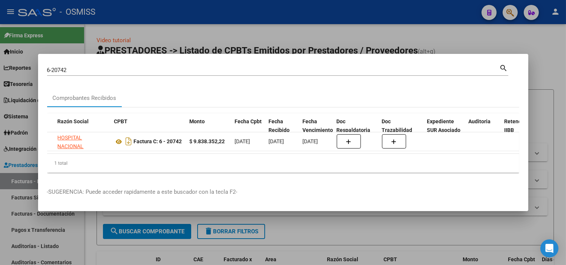
click at [176, 45] on div at bounding box center [283, 132] width 566 height 265
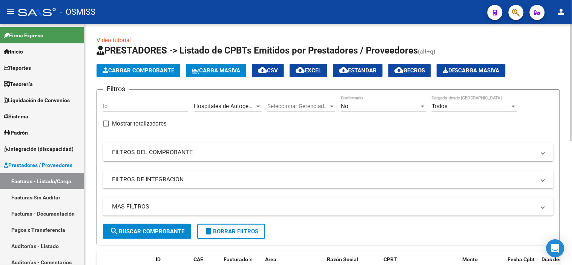
click at [395, 104] on div "No" at bounding box center [380, 106] width 78 height 7
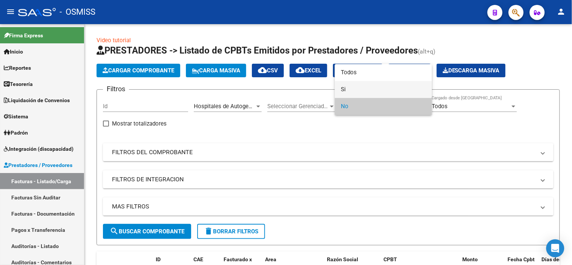
click at [392, 91] on span "Si" at bounding box center [383, 89] width 85 height 17
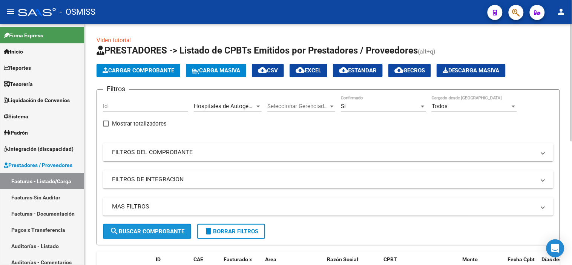
click at [138, 229] on span "search Buscar Comprobante" at bounding box center [147, 231] width 75 height 7
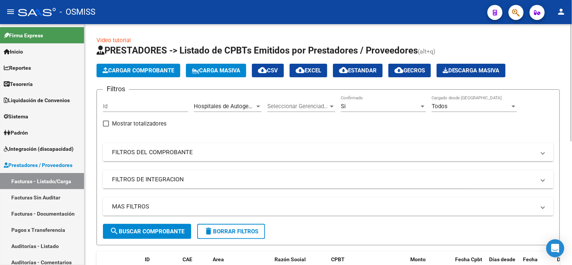
click at [228, 203] on mat-panel-title "MAS FILTROS" at bounding box center [324, 207] width 424 height 8
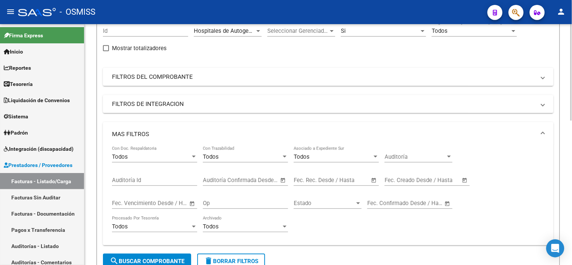
scroll to position [84, 0]
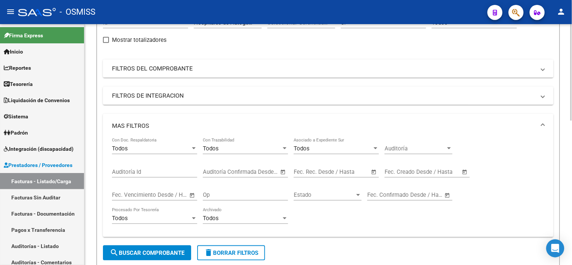
click at [321, 172] on input "text" at bounding box center [309, 172] width 31 height 7
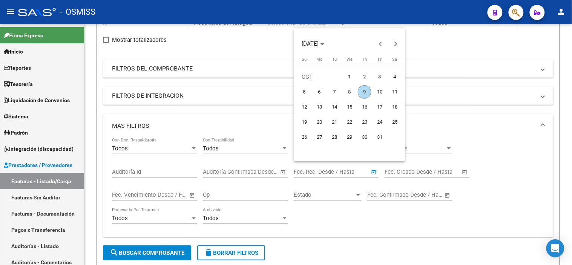
click at [364, 92] on span "9" at bounding box center [365, 92] width 14 height 14
type input "[DATE]"
click at [364, 92] on span "9" at bounding box center [365, 92] width 14 height 14
type input "[DATE]"
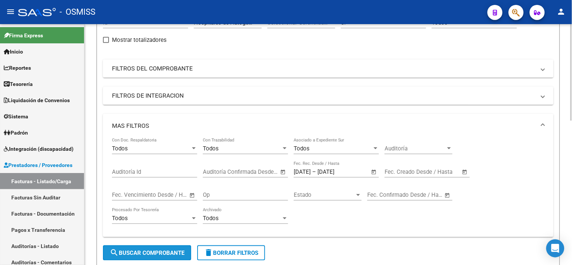
click at [176, 250] on span "search Buscar Comprobante" at bounding box center [147, 253] width 75 height 7
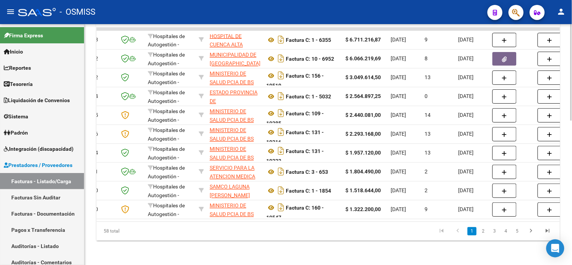
scroll to position [0, 0]
